Goal: Find specific page/section: Find specific page/section

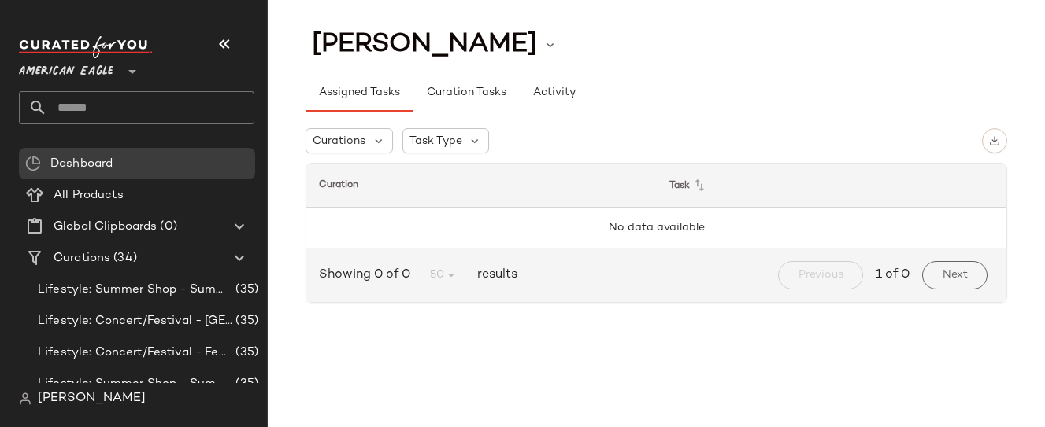
click at [620, 31] on div "[PERSON_NAME]" at bounding box center [655, 44] width 701 height 39
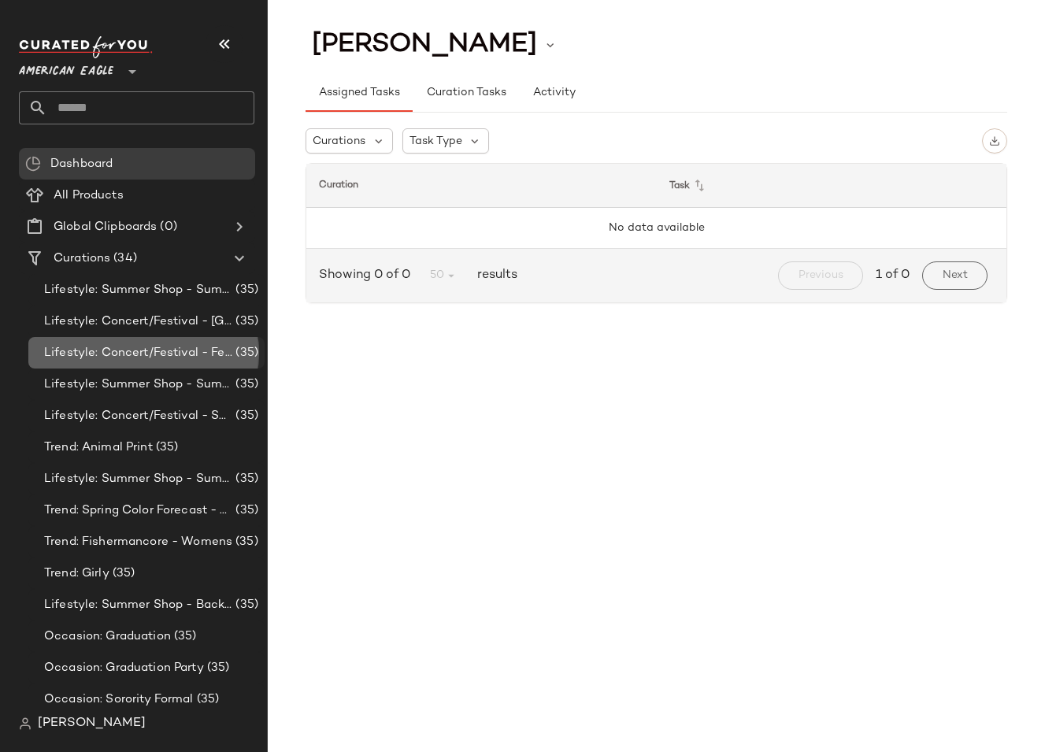
click at [195, 355] on span "Lifestyle: Concert/Festival - Femme" at bounding box center [138, 353] width 188 height 18
click at [94, 62] on span "American Eagle" at bounding box center [66, 68] width 94 height 28
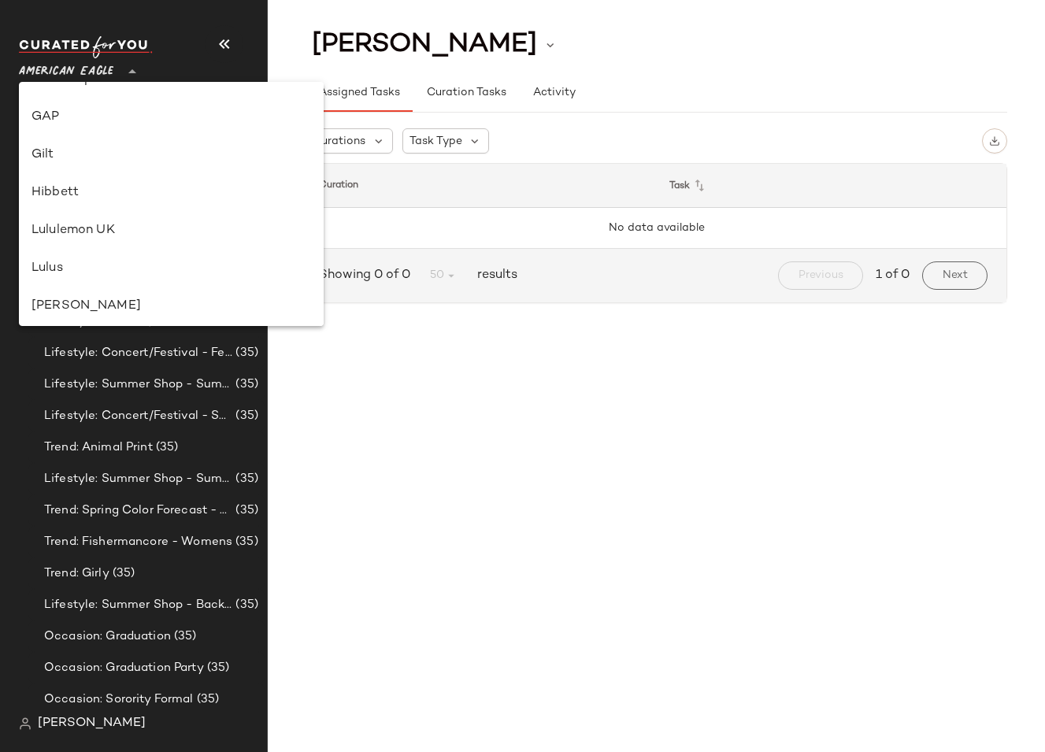
scroll to position [771, 0]
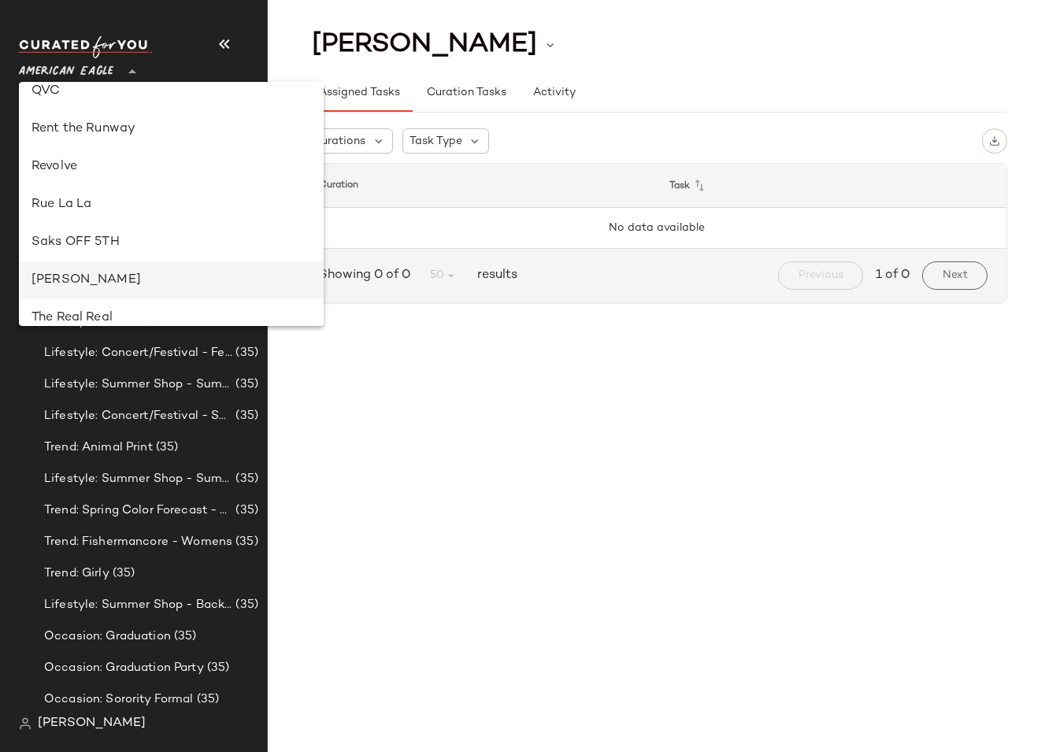
click at [84, 276] on div "Steve Madden" at bounding box center [170, 280] width 279 height 19
type input "**"
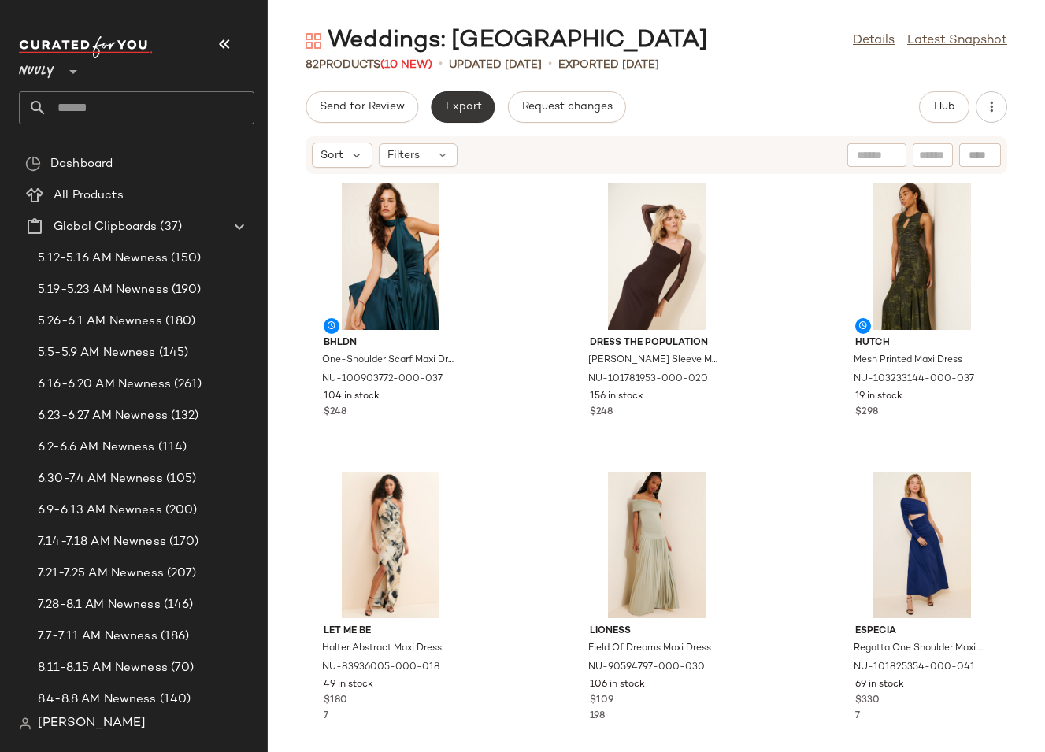
click at [480, 103] on button "Export" at bounding box center [463, 106] width 64 height 31
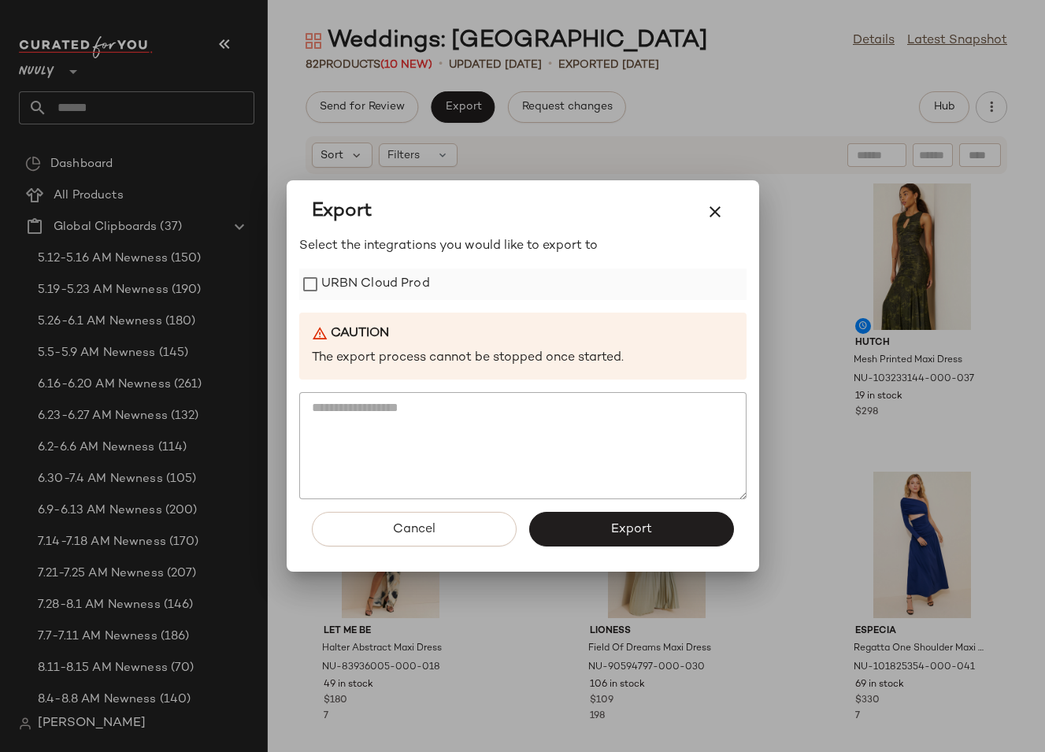
click at [386, 276] on label "URBN Cloud Prod" at bounding box center [375, 283] width 109 height 31
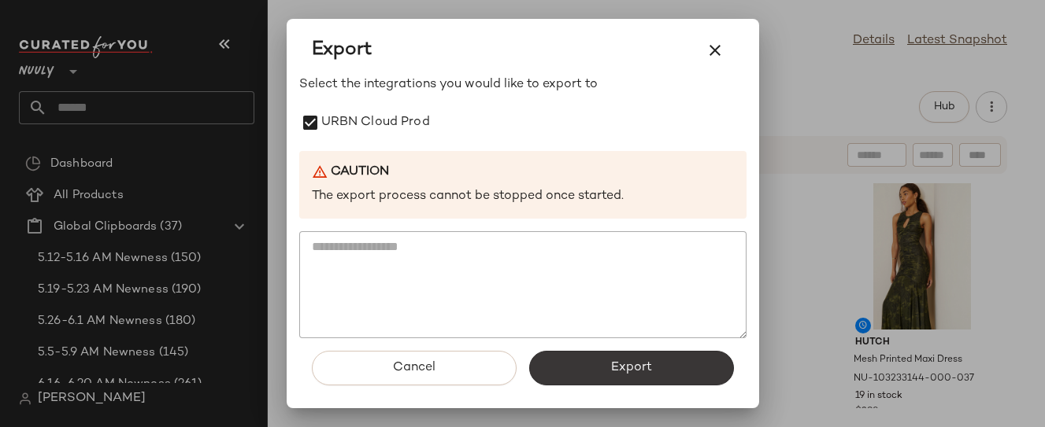
click at [640, 361] on span "Export" at bounding box center [631, 368] width 42 height 15
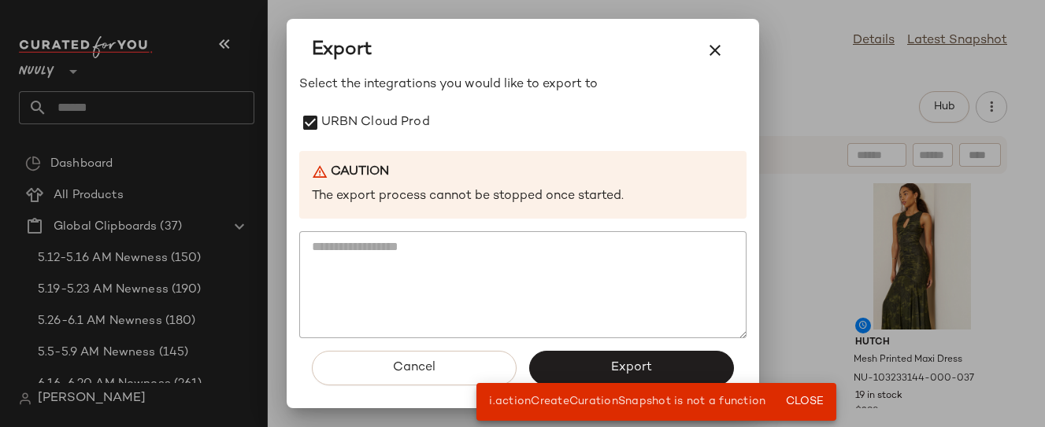
click at [605, 402] on span "i.actionCreateCurationSnapshot is not a function" at bounding box center [627, 402] width 276 height 12
copy span "actionCreateCurationSnapshot"
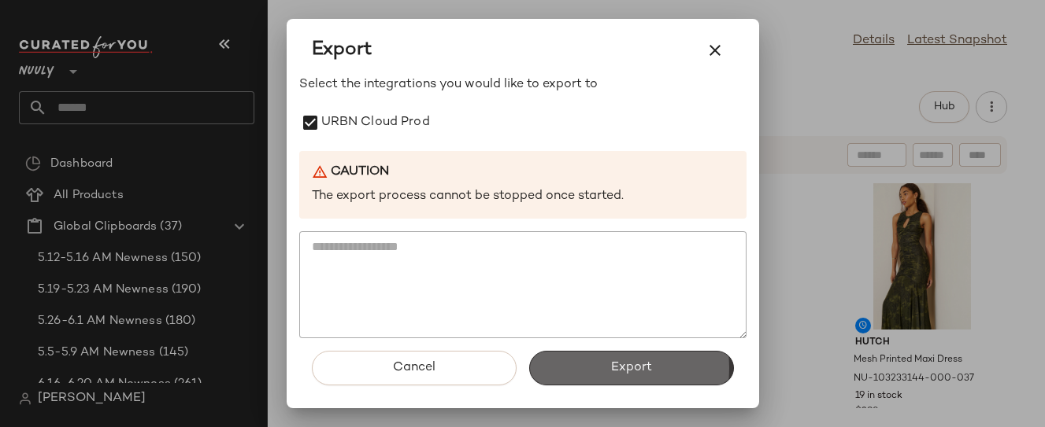
click at [566, 379] on button "Export" at bounding box center [631, 368] width 205 height 35
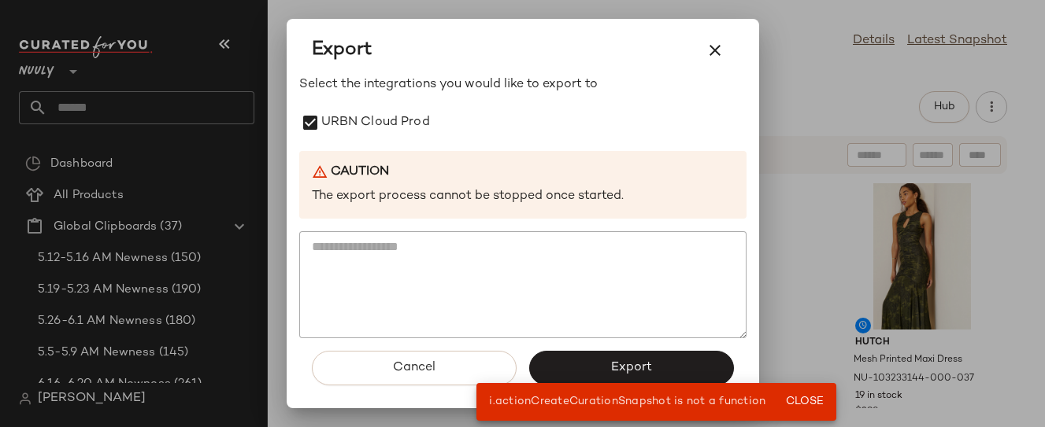
click at [580, 398] on span "i.actionCreateCurationSnapshot is not a function" at bounding box center [627, 402] width 276 height 12
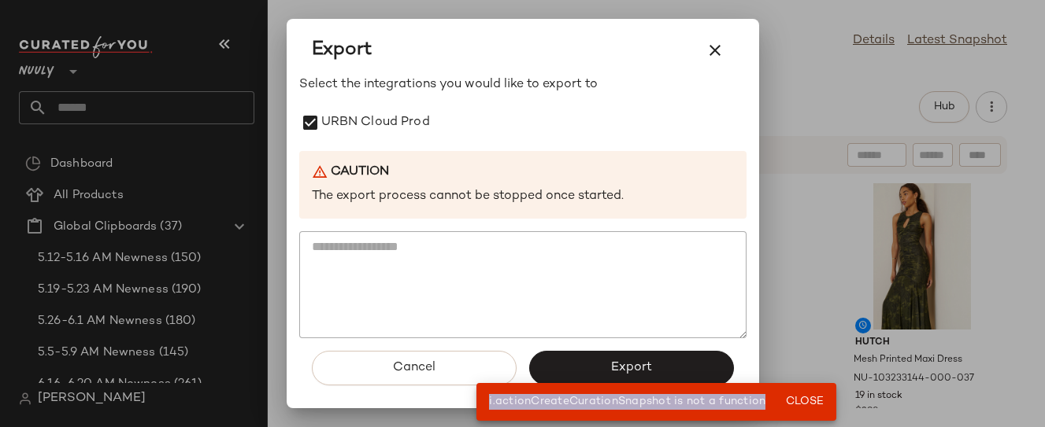
click at [580, 398] on span "i.actionCreateCurationSnapshot is not a function" at bounding box center [627, 402] width 276 height 12
copy span "i.actionCreateCurationSnapshot is not a function"
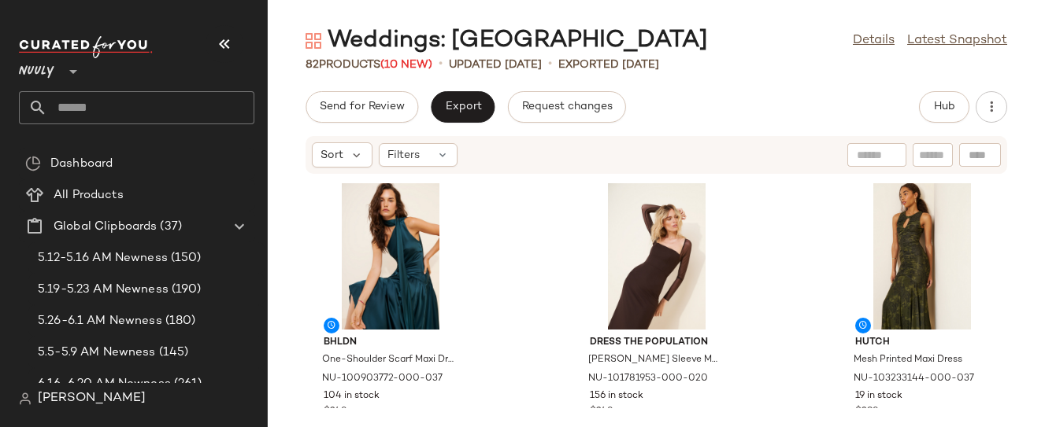
click at [746, 51] on div "Weddings: New England Details Latest Snapshot" at bounding box center [656, 40] width 777 height 31
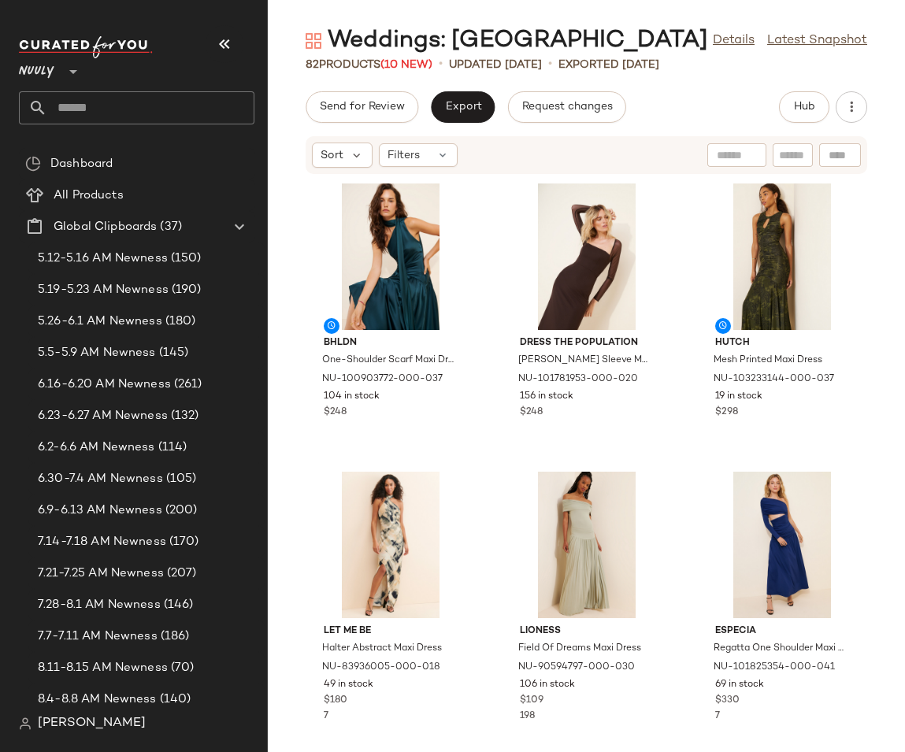
click at [398, 16] on main "Weddings: [GEOGRAPHIC_DATA] Details Latest Snapshot 82 Products (10 New) • upda…" at bounding box center [452, 376] width 905 height 752
click at [398, 37] on div "Weddings: [GEOGRAPHIC_DATA]" at bounding box center [506, 40] width 402 height 31
click at [398, 37] on div "Weddings: New England" at bounding box center [506, 40] width 402 height 31
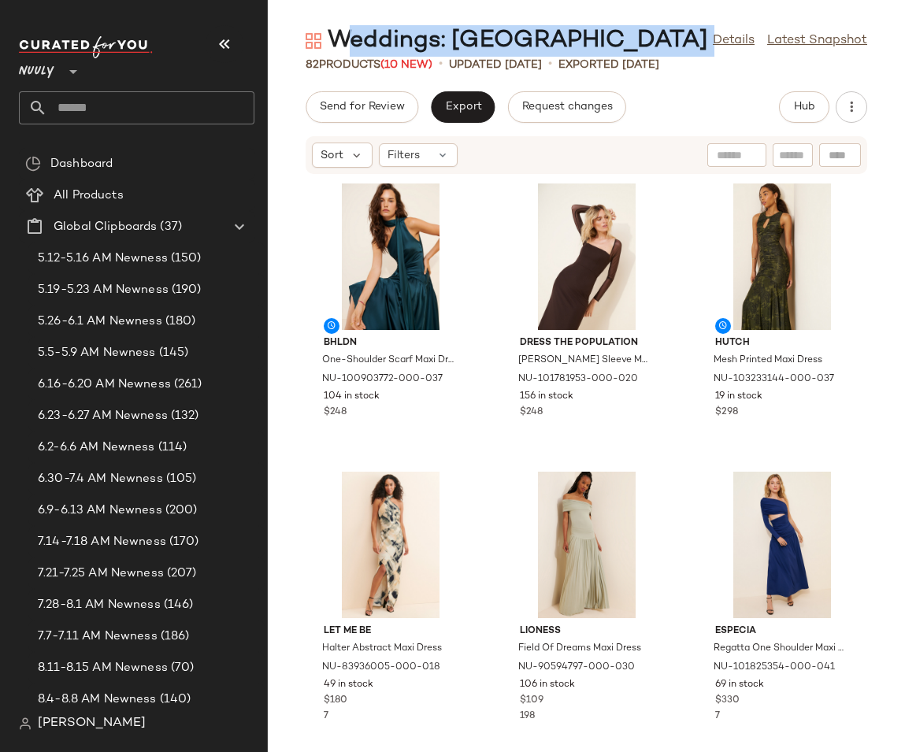
click at [398, 37] on div "Weddings: [GEOGRAPHIC_DATA]" at bounding box center [506, 40] width 402 height 31
copy div "Weddings: New England"
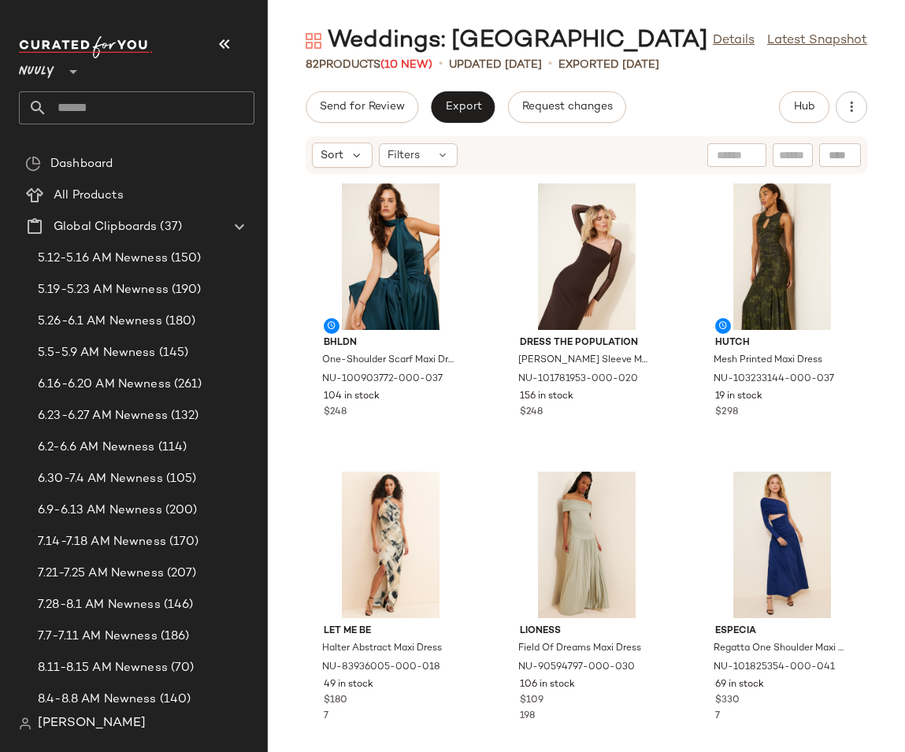
click at [288, 81] on div "Weddings: New England Details Latest Snapshot 82 Products (10 New) • updated Au…" at bounding box center [586, 388] width 637 height 727
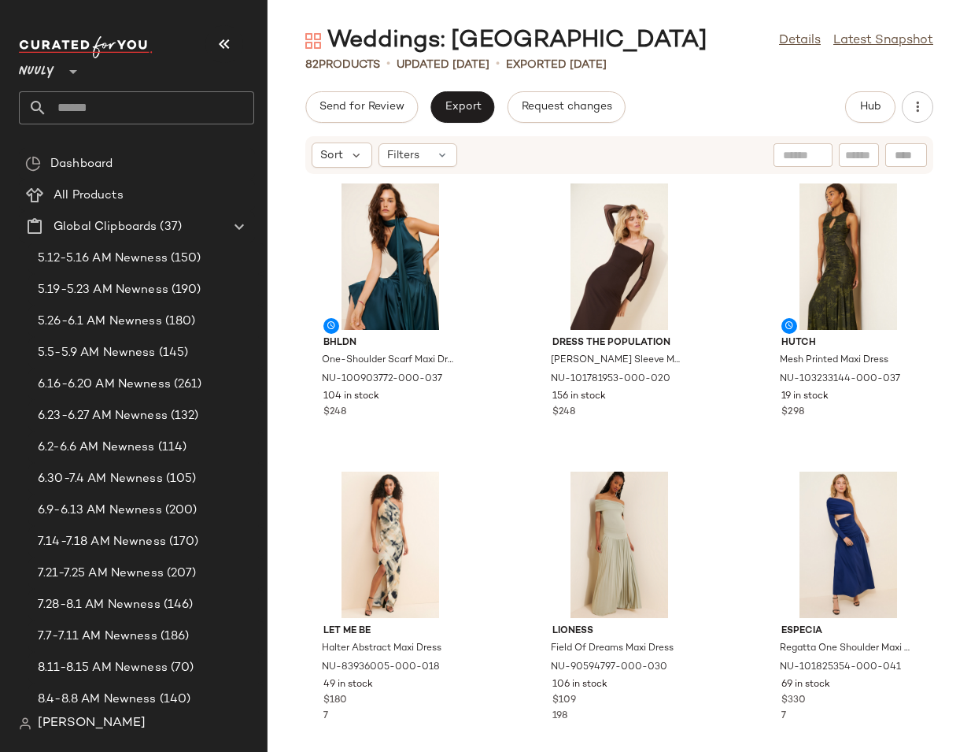
click at [929, 307] on div "BHLDN One-Shoulder Scarf Maxi Dress NU-100903772-000-037 104 in stock $248 Dres…" at bounding box center [620, 454] width 704 height 558
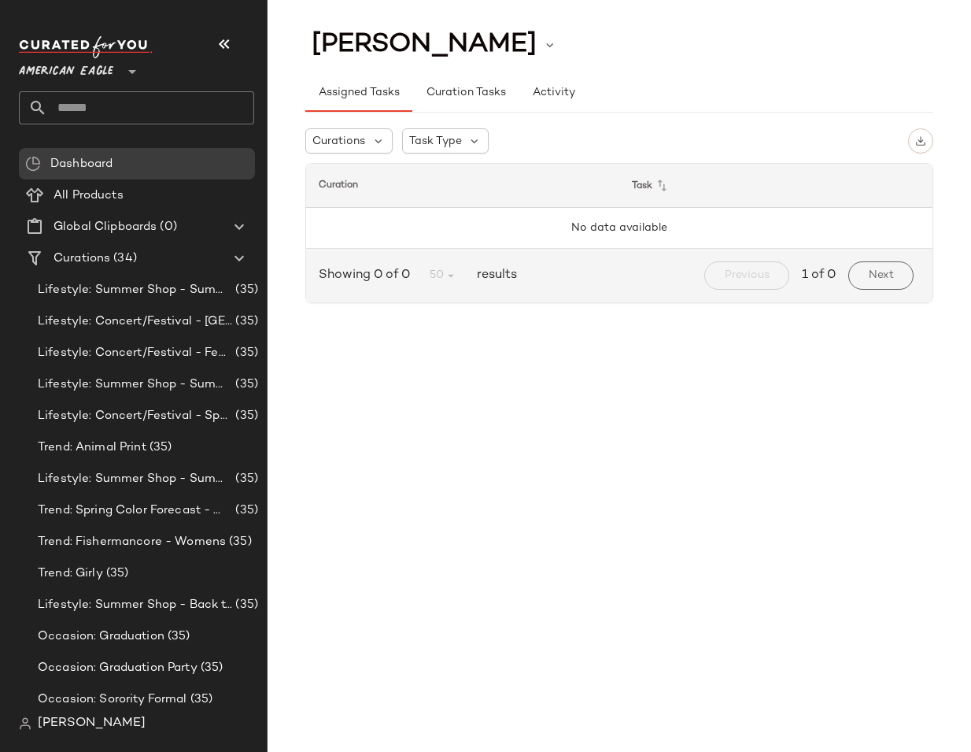
click at [408, 488] on div "[PERSON_NAME] Assigned Tasks Curation Tasks Activity Curations Task Type Curati…" at bounding box center [620, 388] width 704 height 727
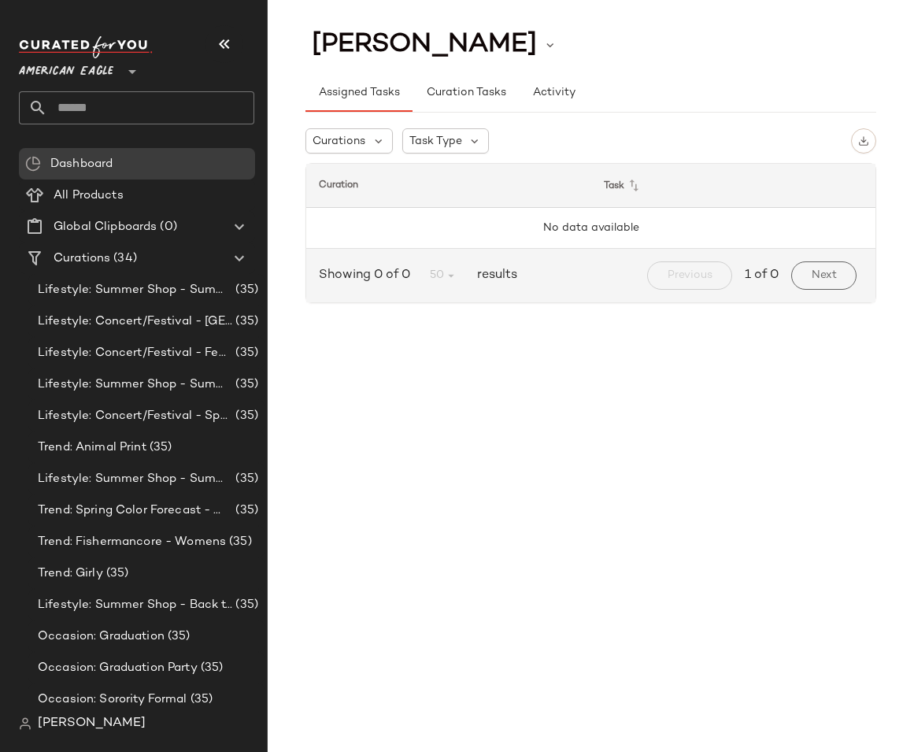
click at [109, 105] on input "text" at bounding box center [150, 107] width 207 height 33
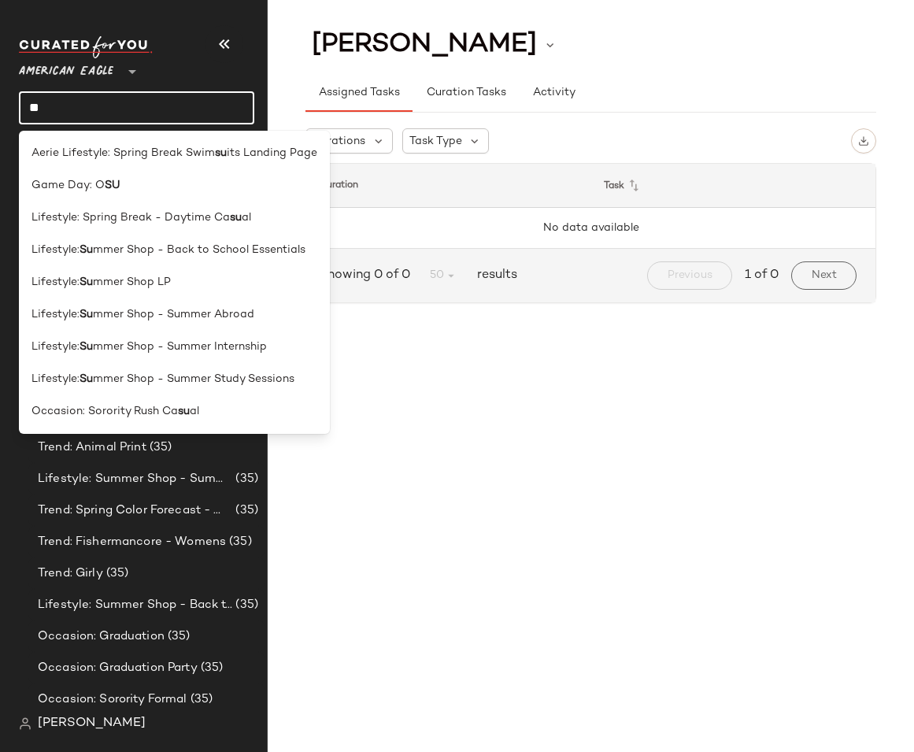
type input "**"
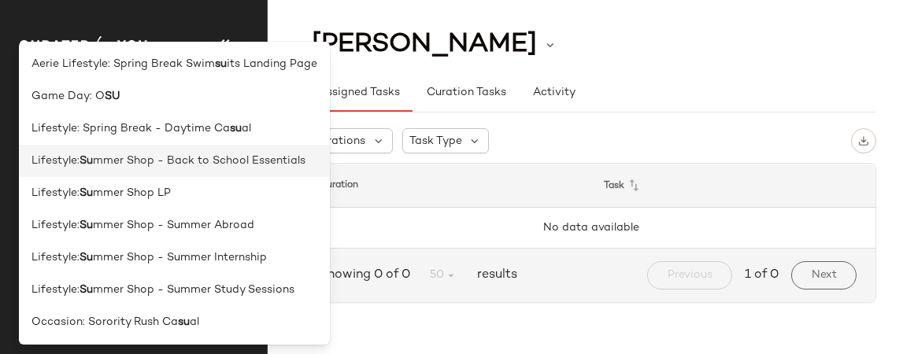
click at [140, 154] on span "mmer Shop - Back to School Essentials" at bounding box center [199, 161] width 213 height 17
